Goal: Information Seeking & Learning: Check status

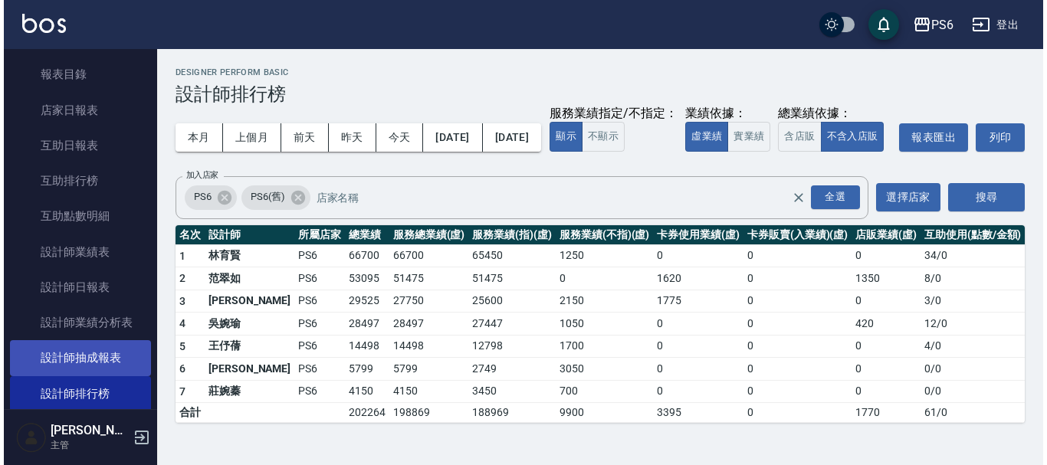
scroll to position [307, 0]
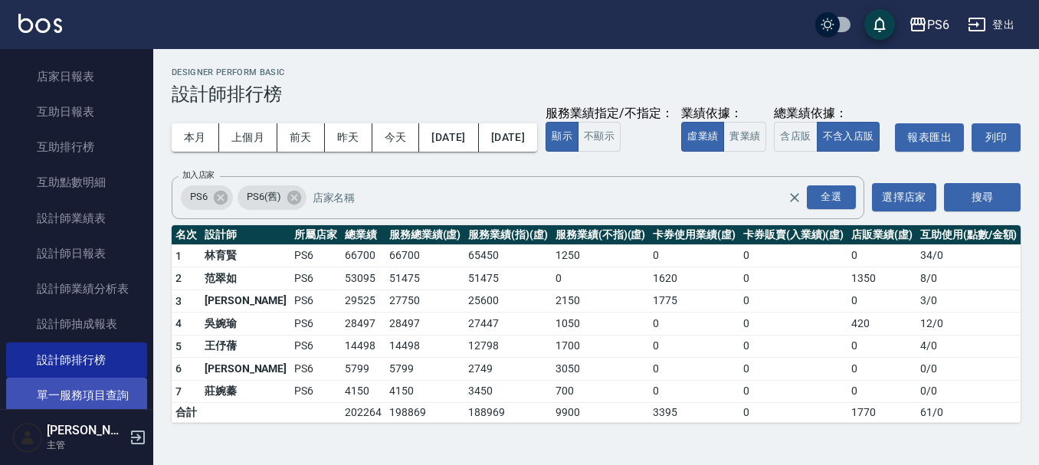
click at [93, 391] on link "單一服務項目查詢" at bounding box center [76, 395] width 141 height 35
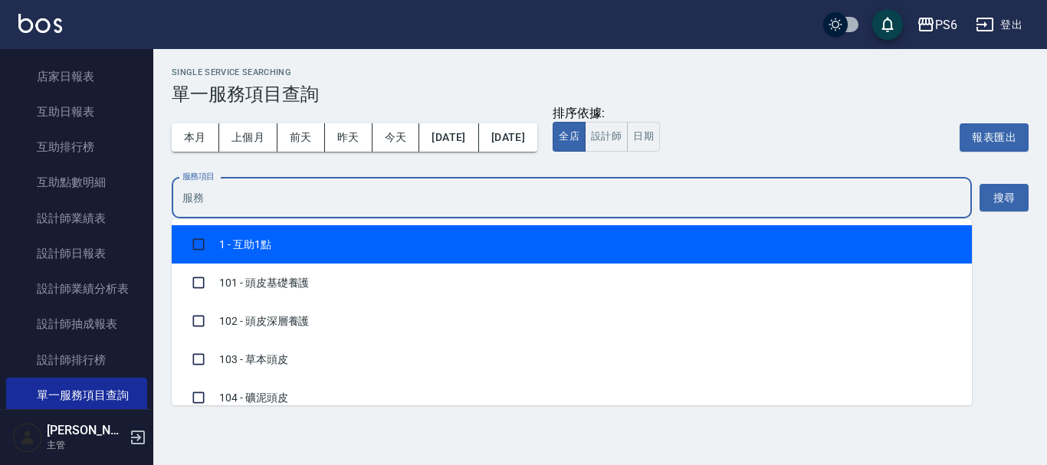
click at [428, 199] on input "服務項目" at bounding box center [572, 198] width 786 height 27
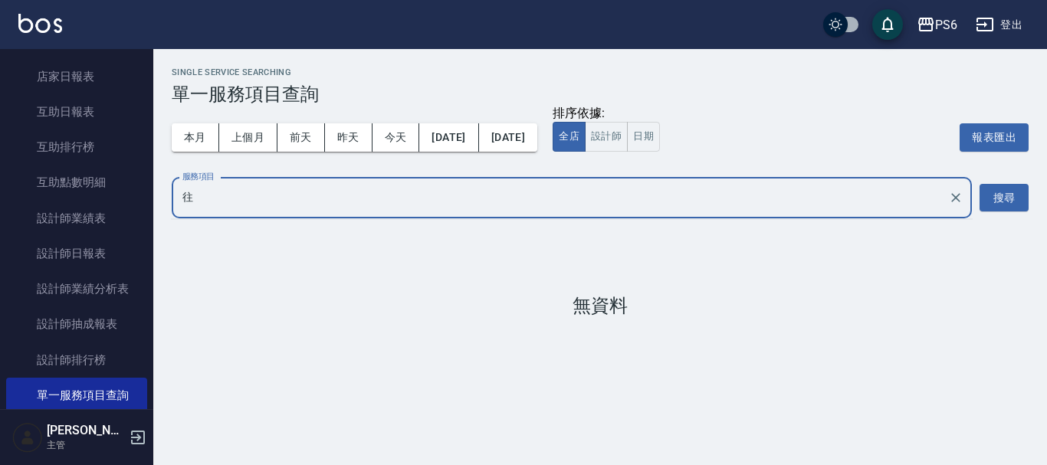
type input "網"
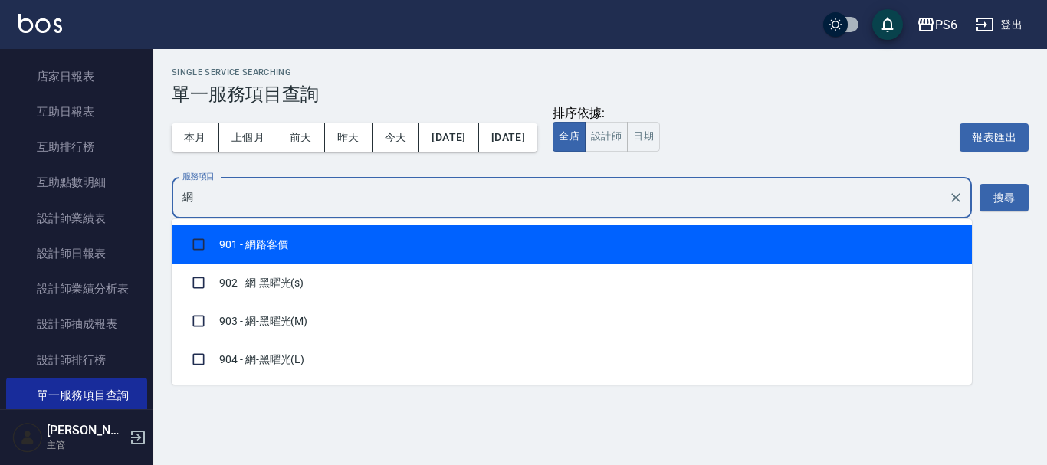
click at [424, 251] on li "901 - 網路客價" at bounding box center [572, 244] width 800 height 38
checkbox input "true"
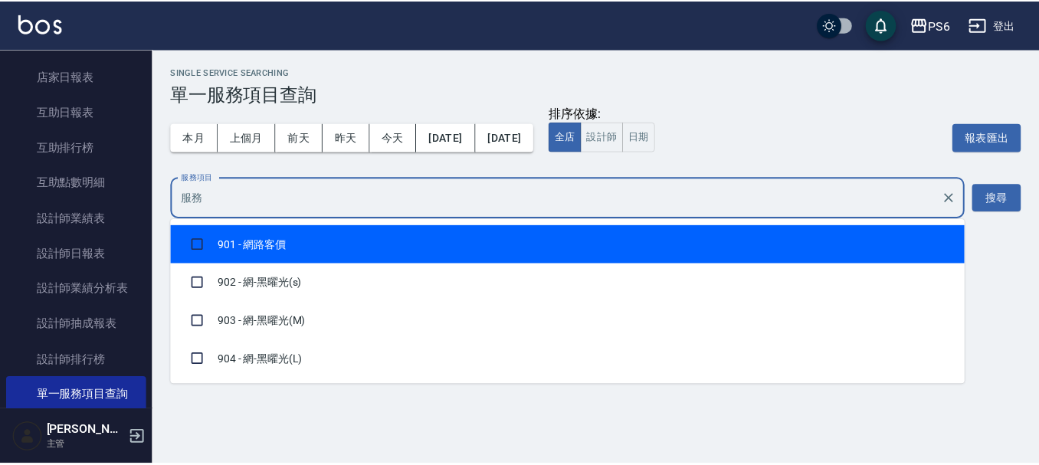
scroll to position [2081, 0]
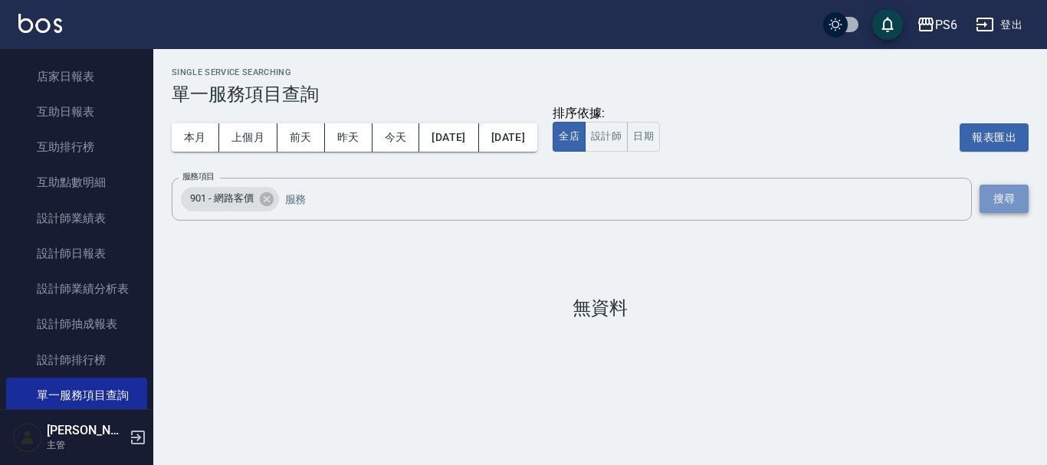
click at [1000, 195] on button "搜尋" at bounding box center [1004, 199] width 49 height 28
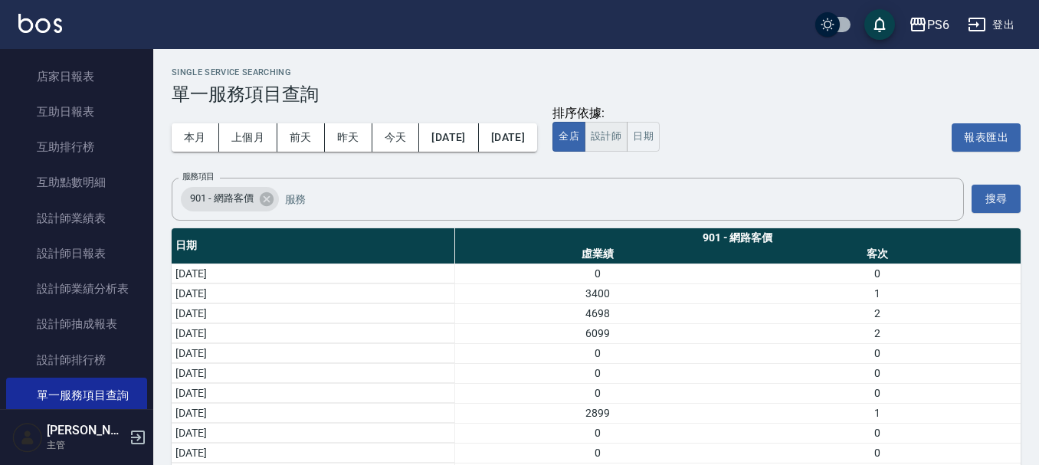
click at [628, 141] on button "設計師" at bounding box center [606, 137] width 43 height 30
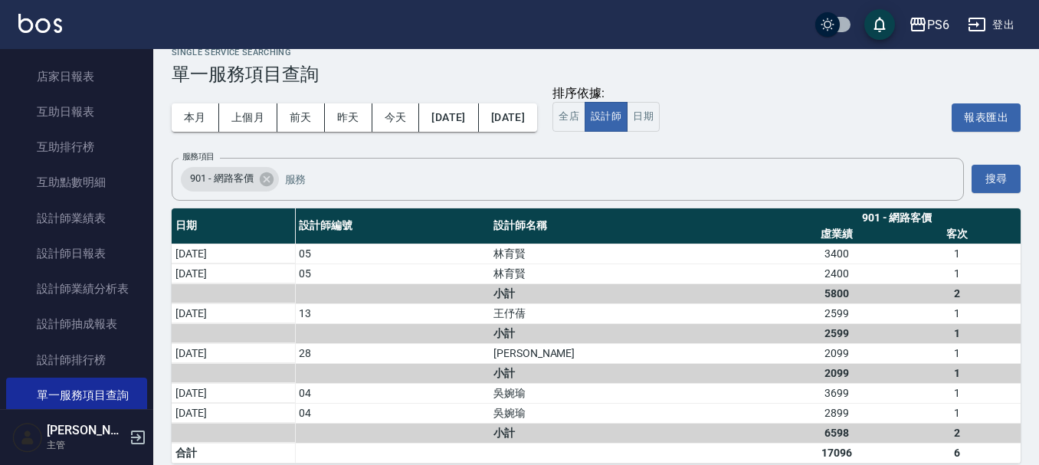
scroll to position [38, 0]
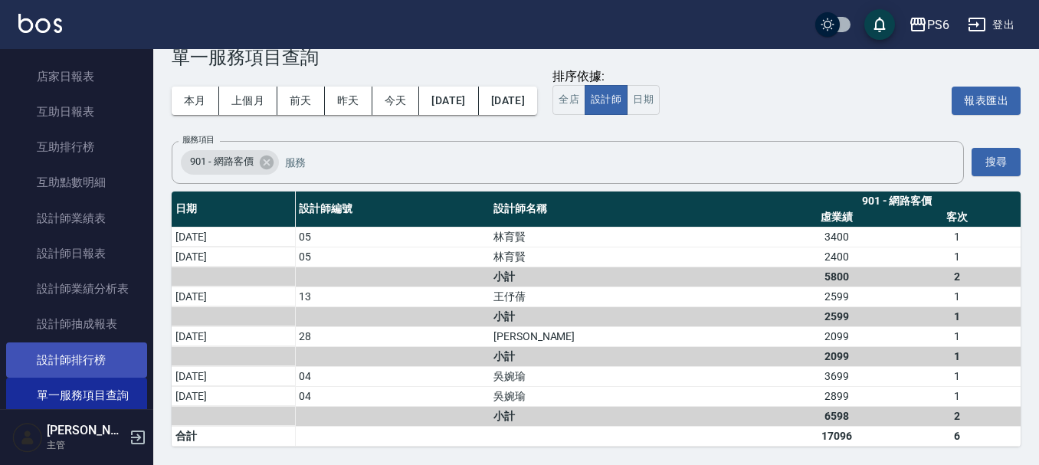
click at [90, 353] on link "設計師排行榜" at bounding box center [76, 360] width 141 height 35
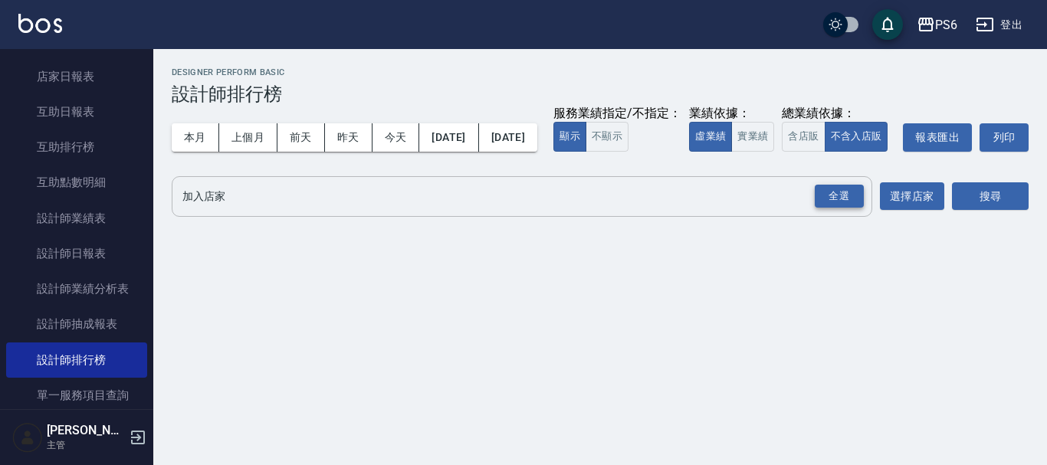
click at [849, 208] on div "全選" at bounding box center [839, 197] width 49 height 24
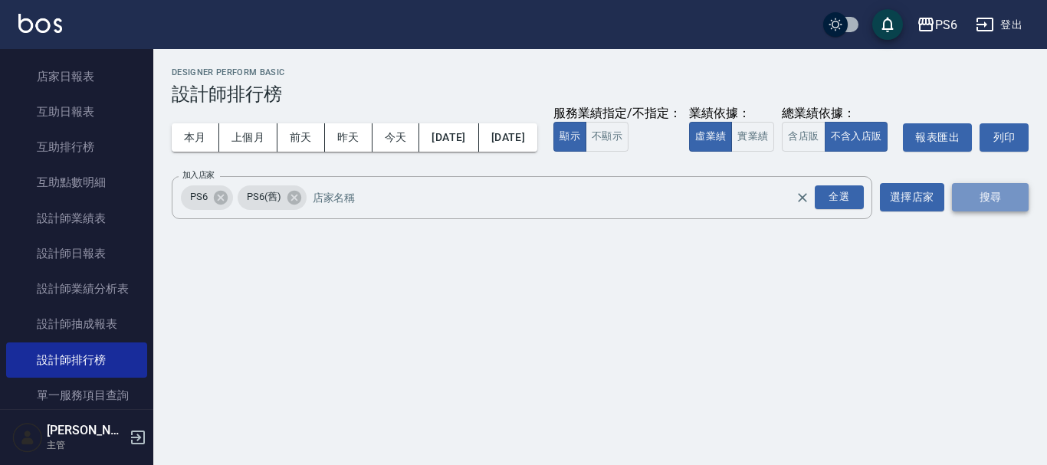
click at [1002, 212] on button "搜尋" at bounding box center [990, 197] width 77 height 28
